Goal: Information Seeking & Learning: Compare options

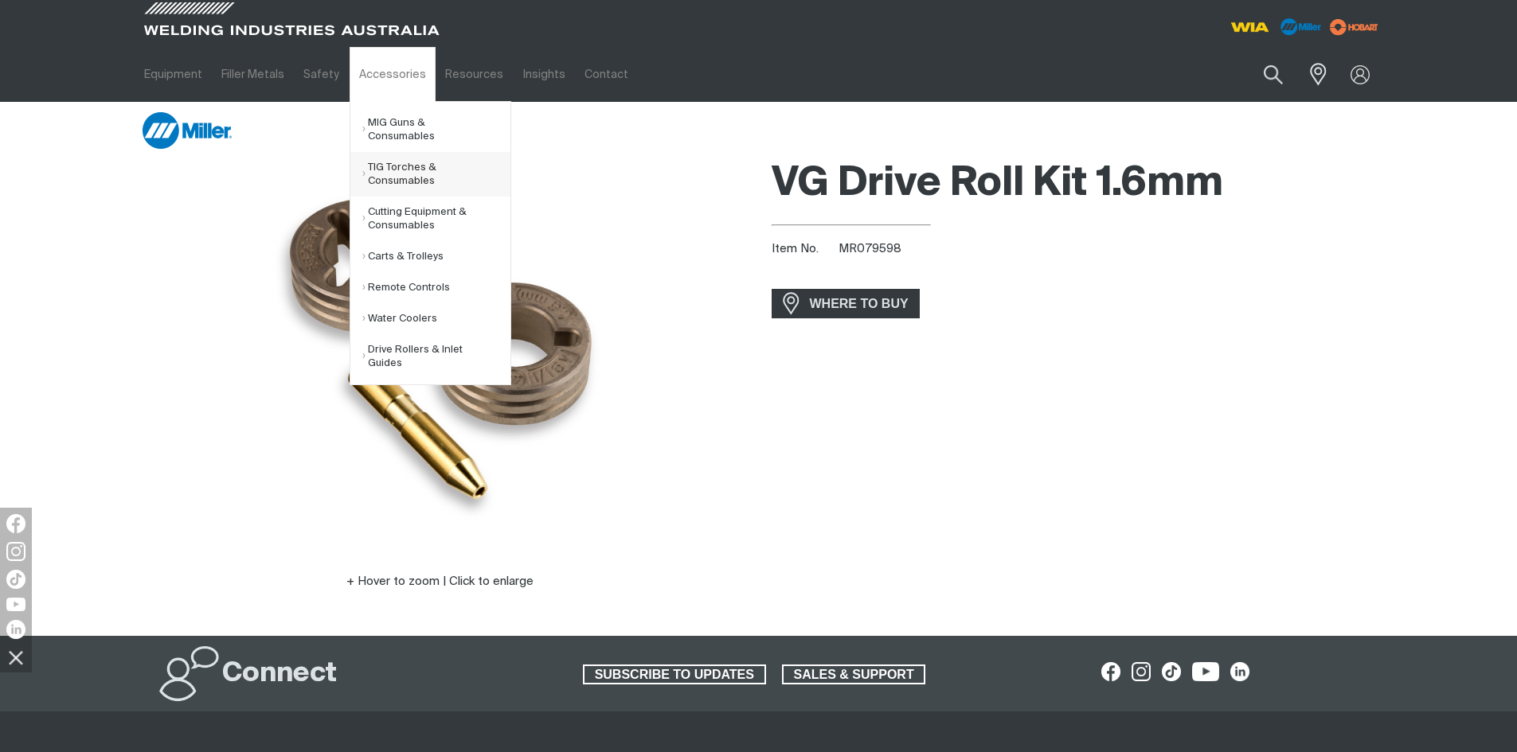
click at [393, 157] on link "TIG Torches & Consumables" at bounding box center [436, 174] width 148 height 45
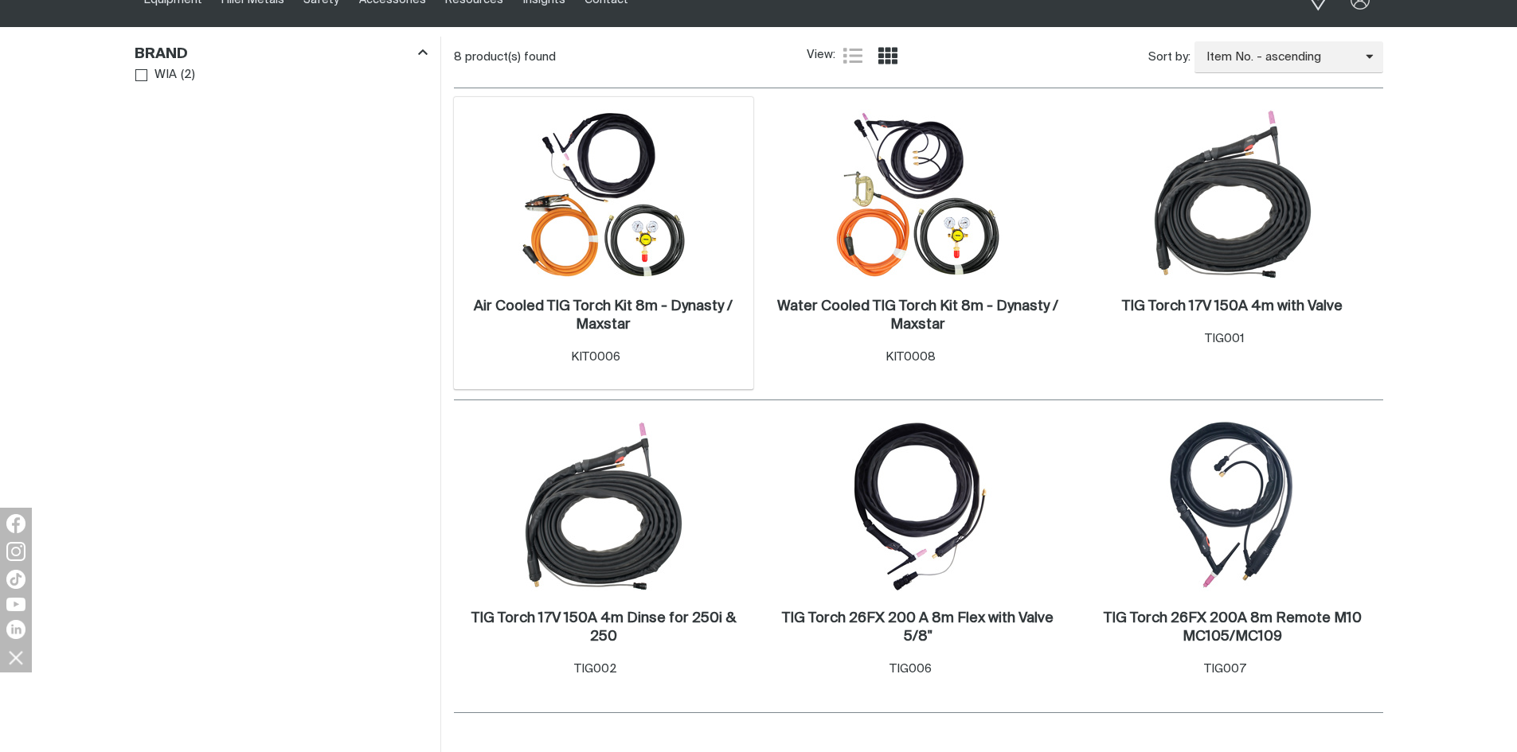
scroll to position [159, 0]
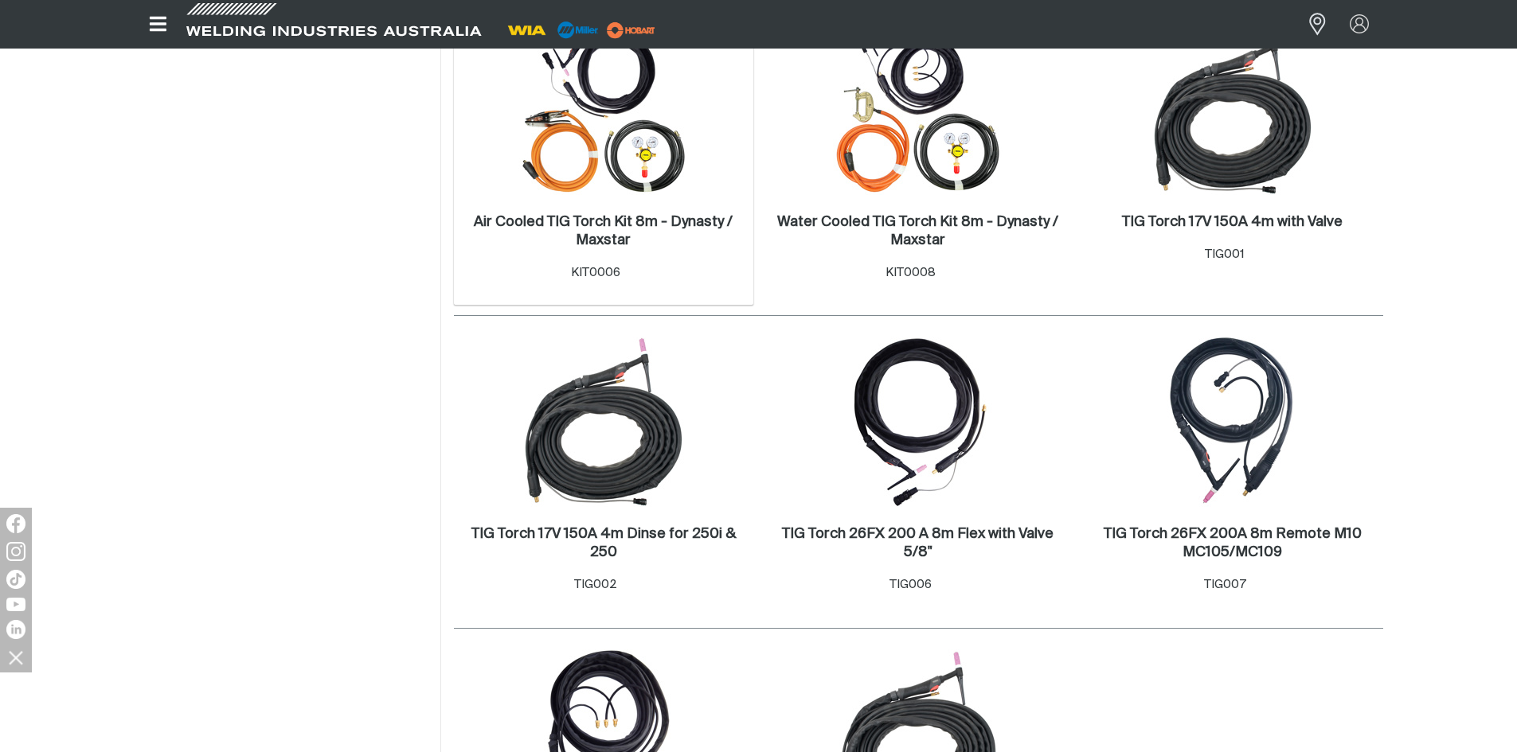
click at [630, 190] on img at bounding box center [603, 110] width 170 height 170
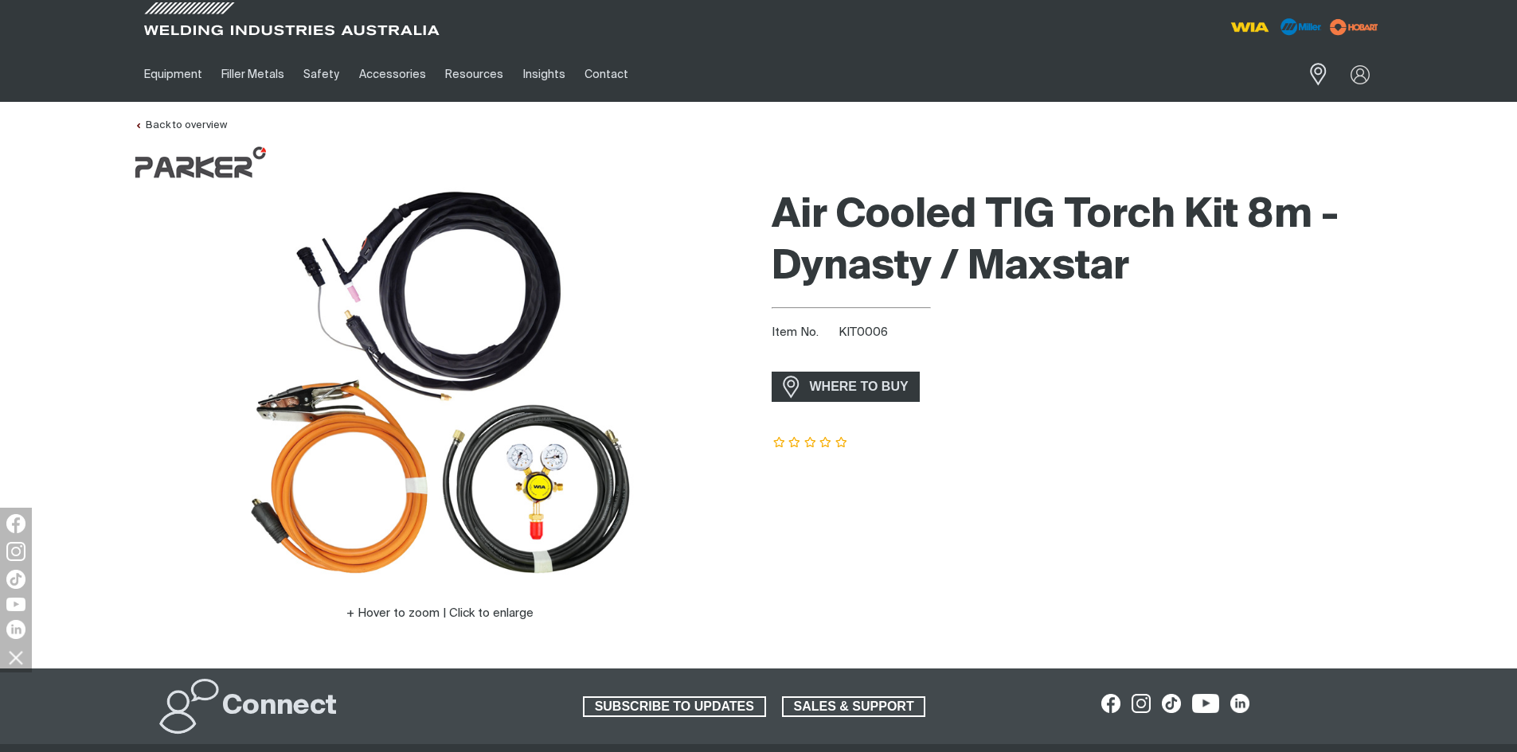
drag, startPoint x: 814, startPoint y: 446, endPoint x: 827, endPoint y: 444, distance: 12.8
click at [814, 445] on icon at bounding box center [810, 442] width 13 height 11
drag, startPoint x: 830, startPoint y: 444, endPoint x: 838, endPoint y: 443, distance: 8.9
click at [833, 444] on span at bounding box center [810, 443] width 78 height 11
drag, startPoint x: 838, startPoint y: 443, endPoint x: 698, endPoint y: 380, distance: 153.6
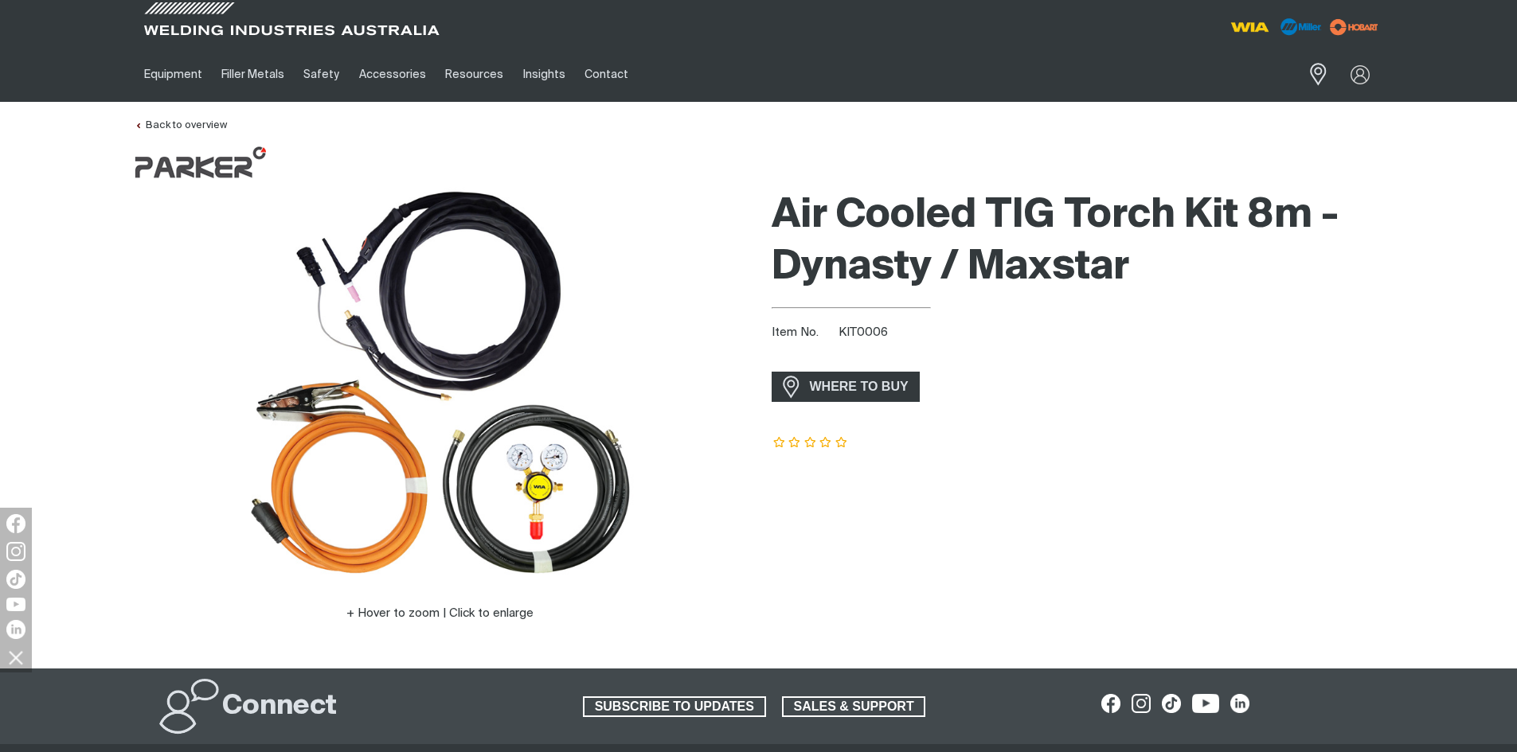
click at [783, 435] on div at bounding box center [1076, 435] width 611 height 30
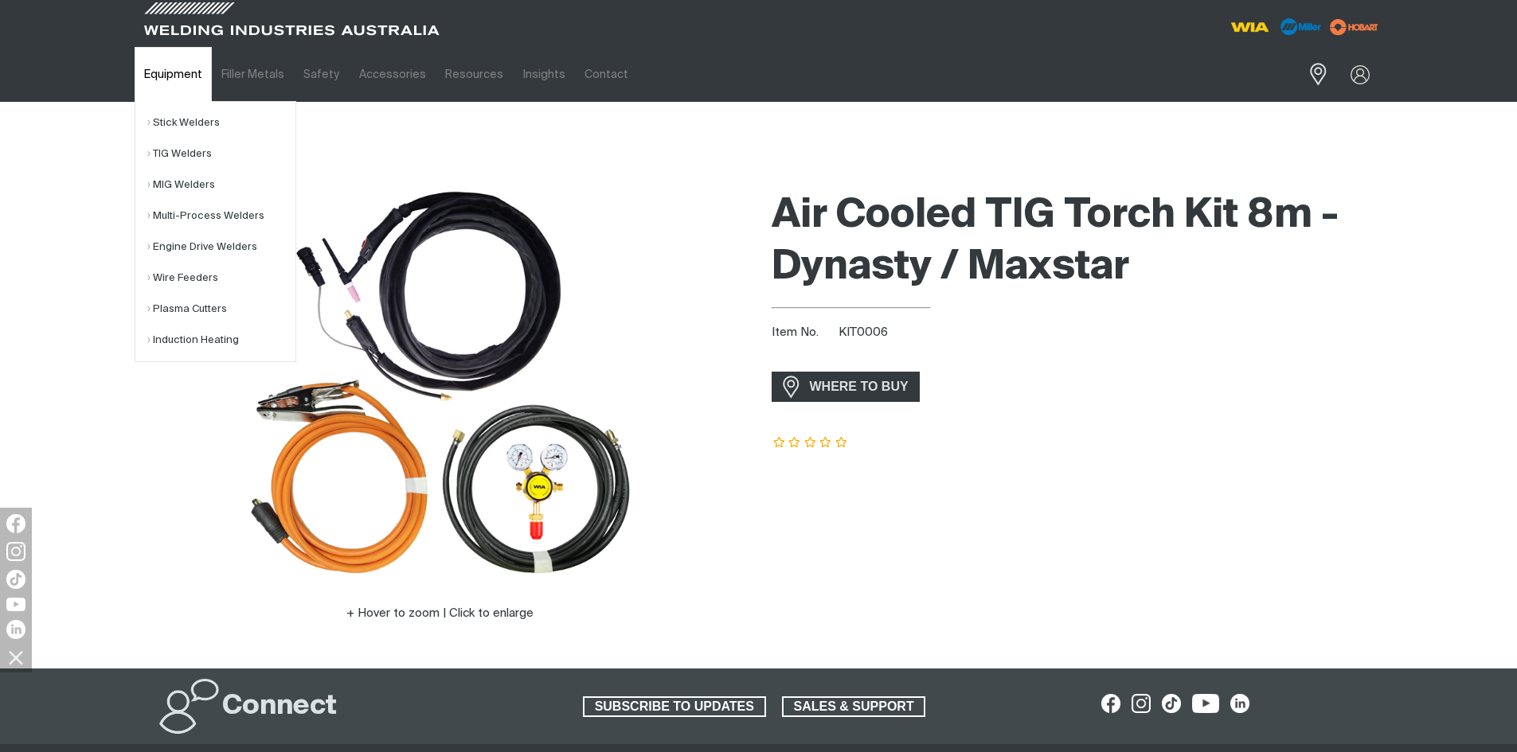
click at [185, 68] on link "Equipment" at bounding box center [173, 74] width 77 height 55
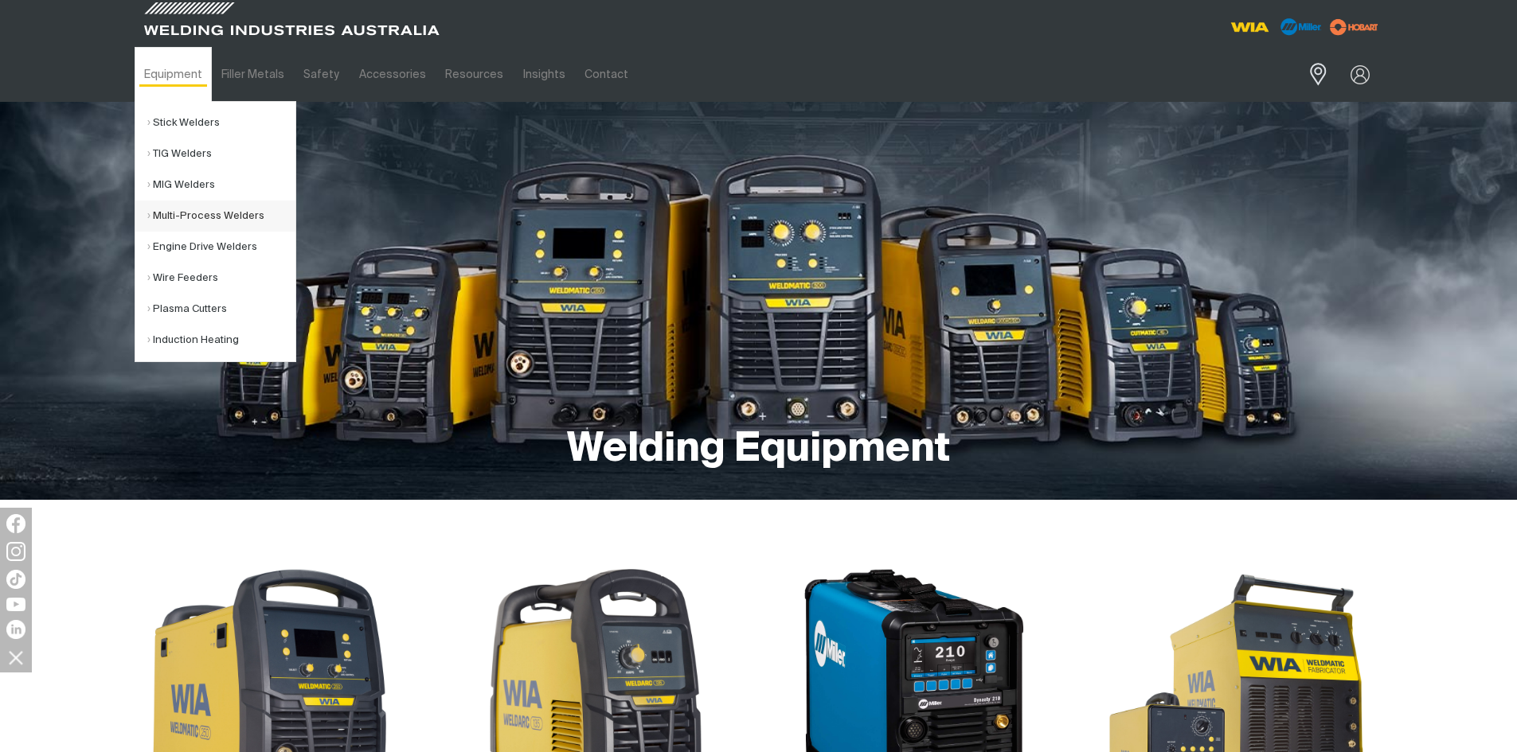
click at [192, 221] on link "Multi-Process Welders" at bounding box center [221, 216] width 148 height 31
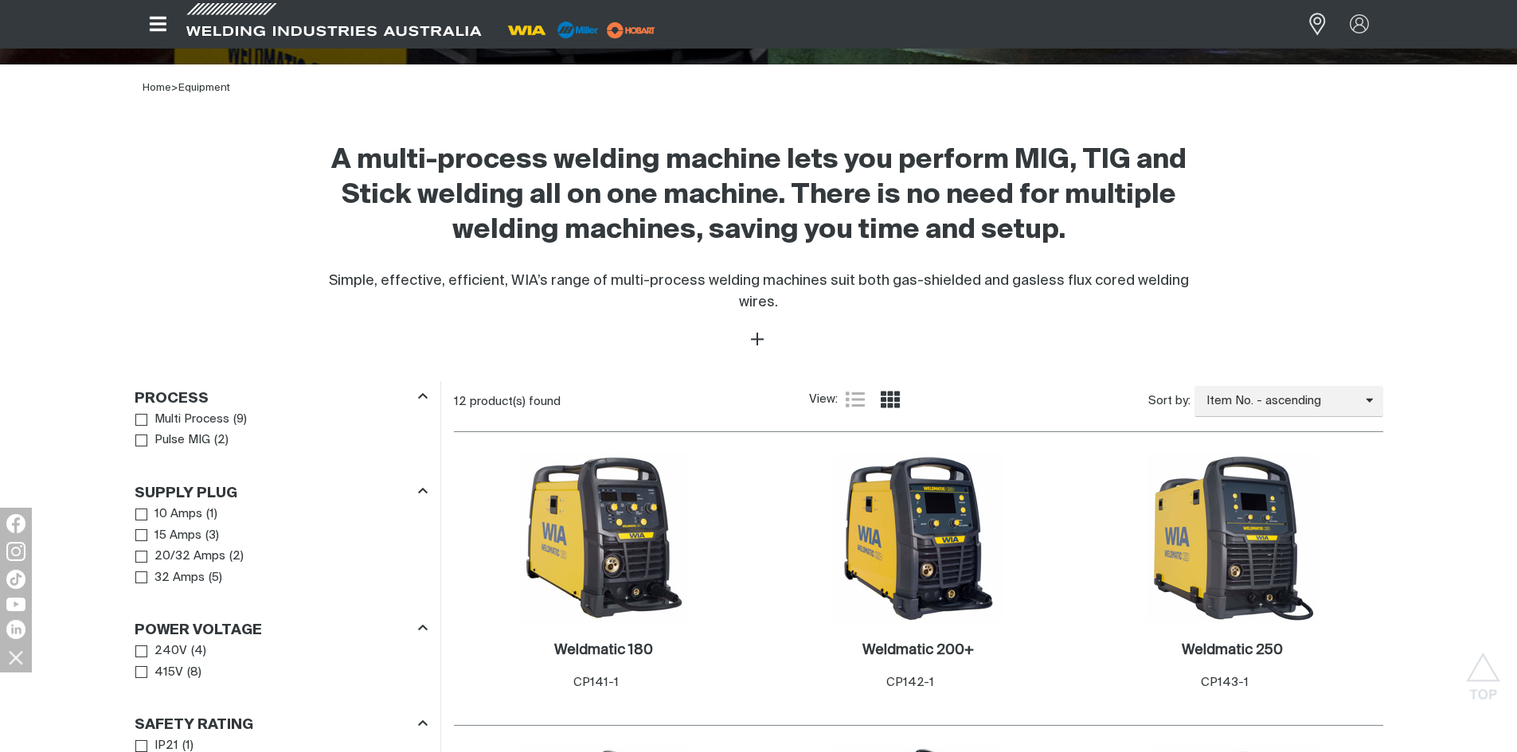
scroll to position [478, 0]
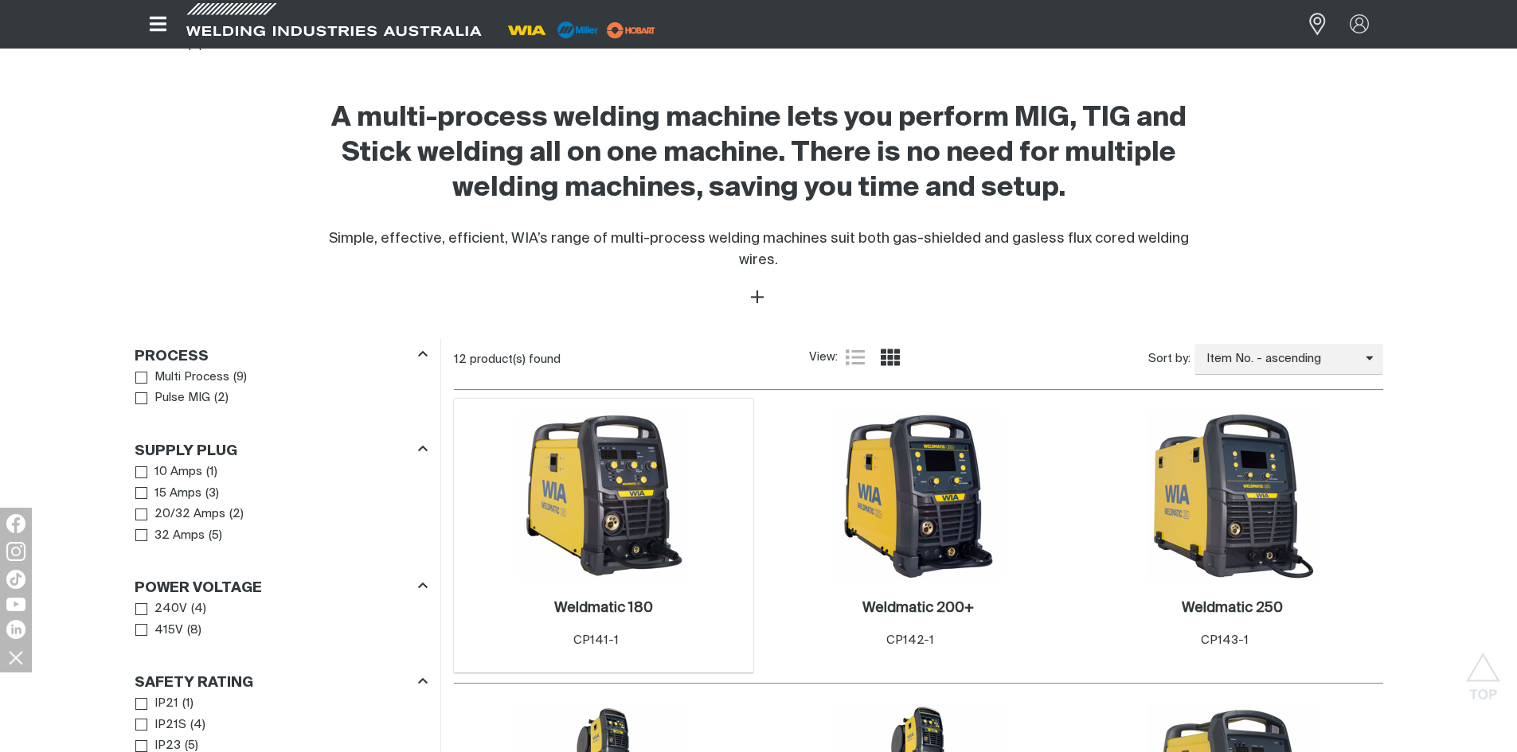
click at [633, 459] on img at bounding box center [603, 496] width 170 height 170
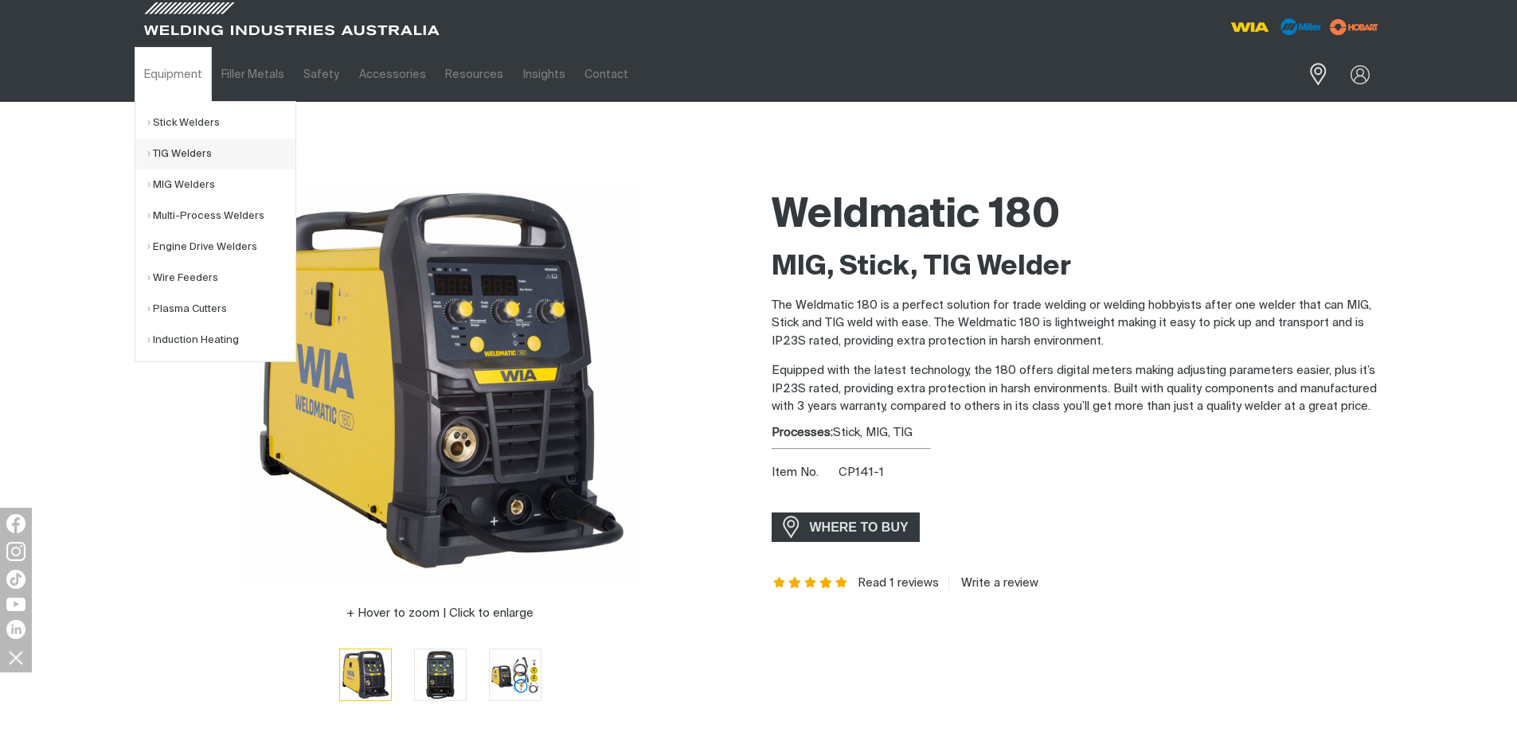
click at [166, 148] on link "TIG Welders" at bounding box center [221, 154] width 148 height 31
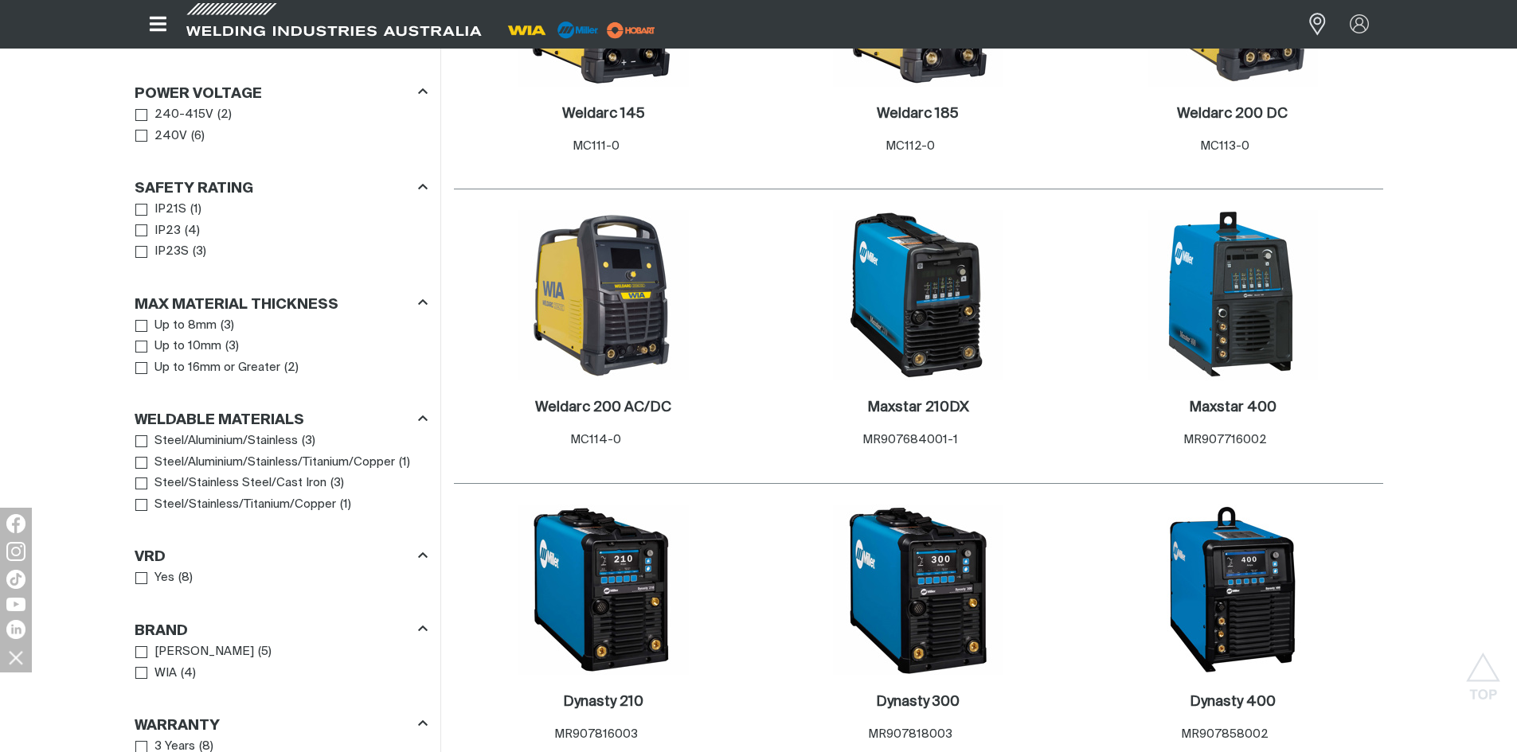
scroll to position [1274, 0]
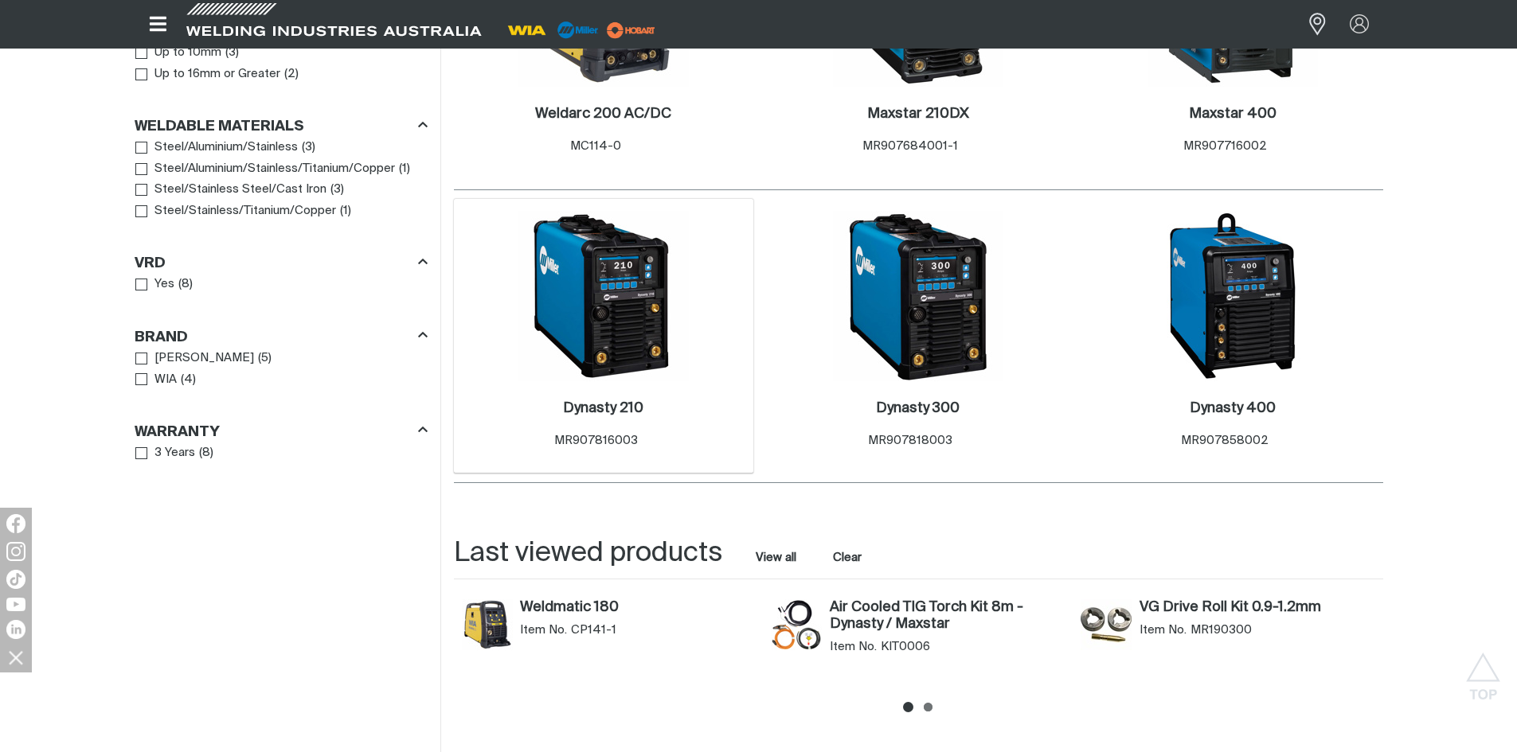
click at [631, 320] on img at bounding box center [603, 296] width 170 height 170
